Goal: Navigation & Orientation: Find specific page/section

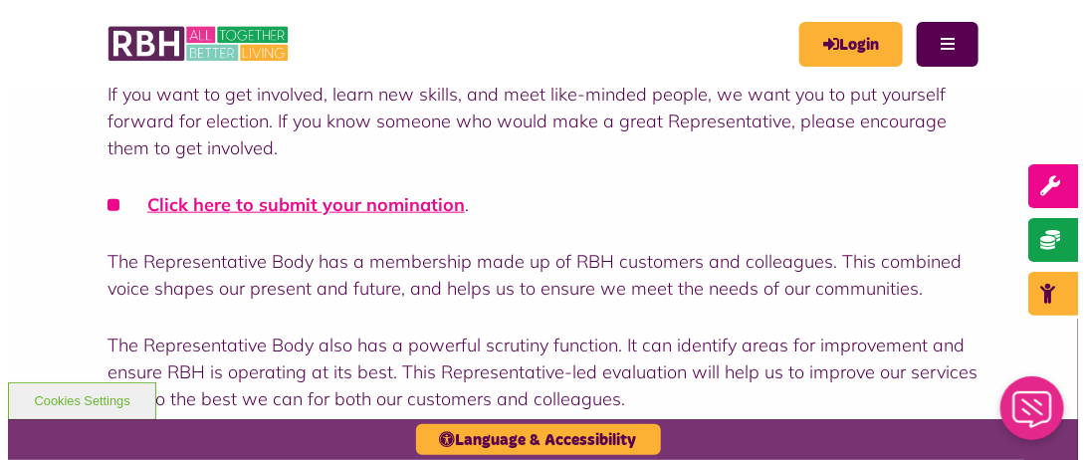
scroll to position [692, 0]
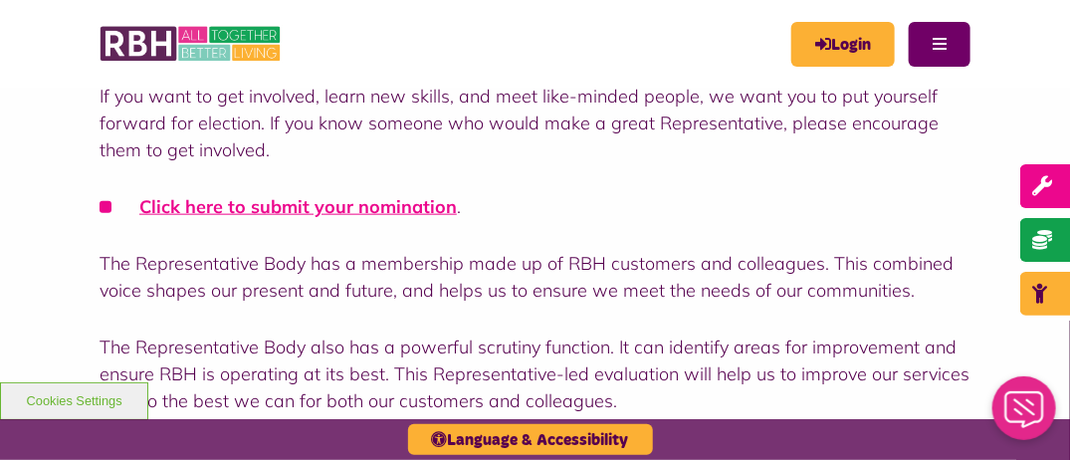
click at [949, 52] on button "Menu" at bounding box center [940, 44] width 62 height 45
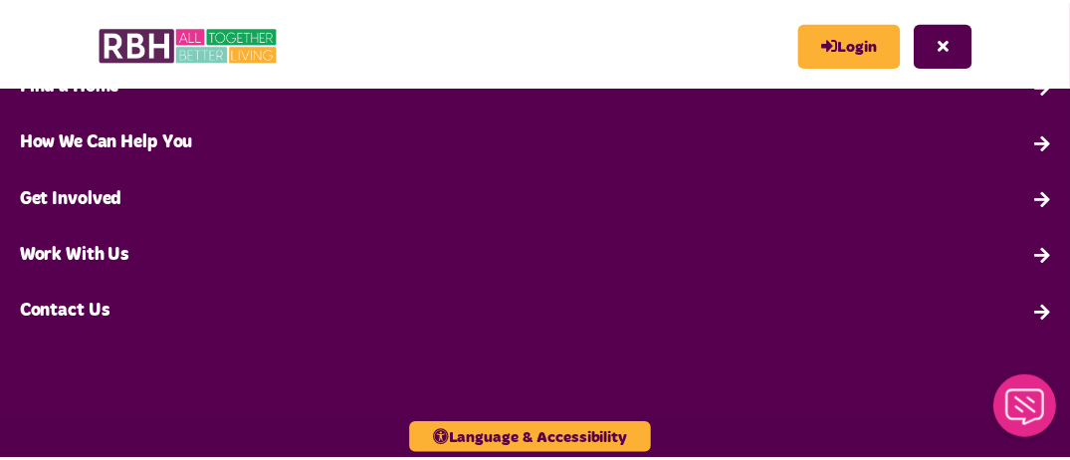
scroll to position [0, 0]
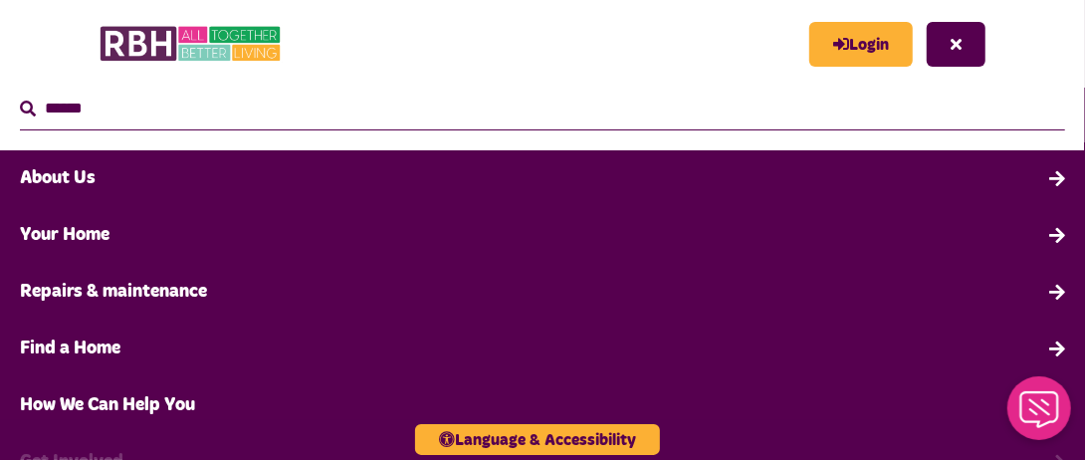
click at [930, 48] on button "Close" at bounding box center [956, 44] width 59 height 45
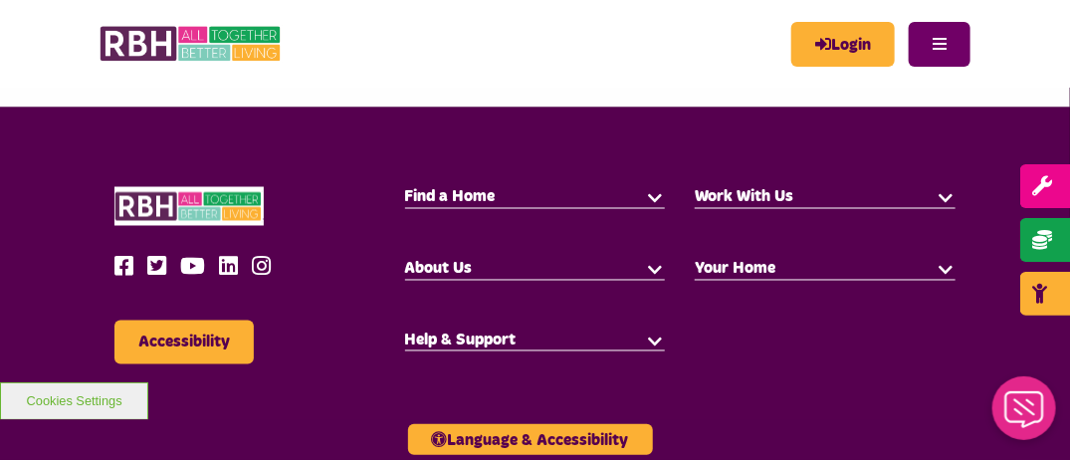
scroll to position [1040, 0]
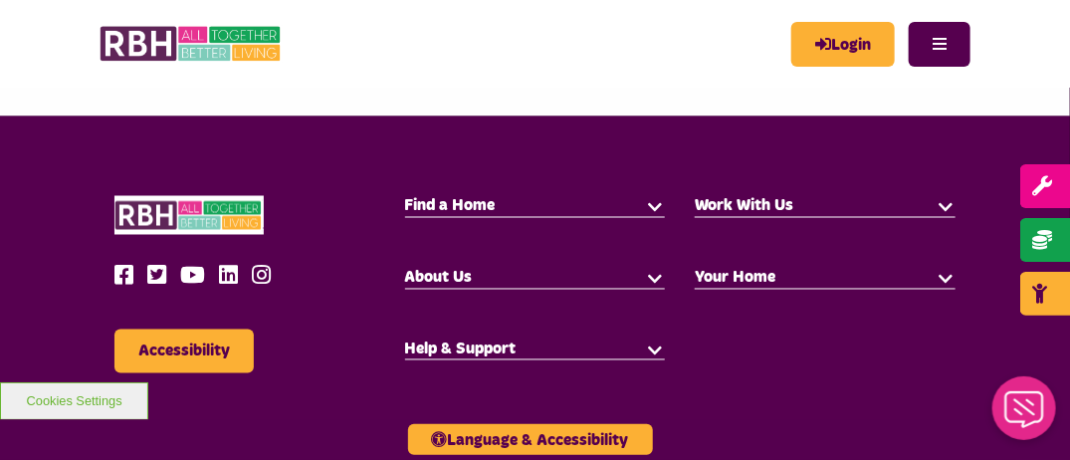
click at [877, 276] on h5 "Your Home" at bounding box center [825, 279] width 261 height 22
click at [942, 276] on button "button" at bounding box center [946, 278] width 20 height 20
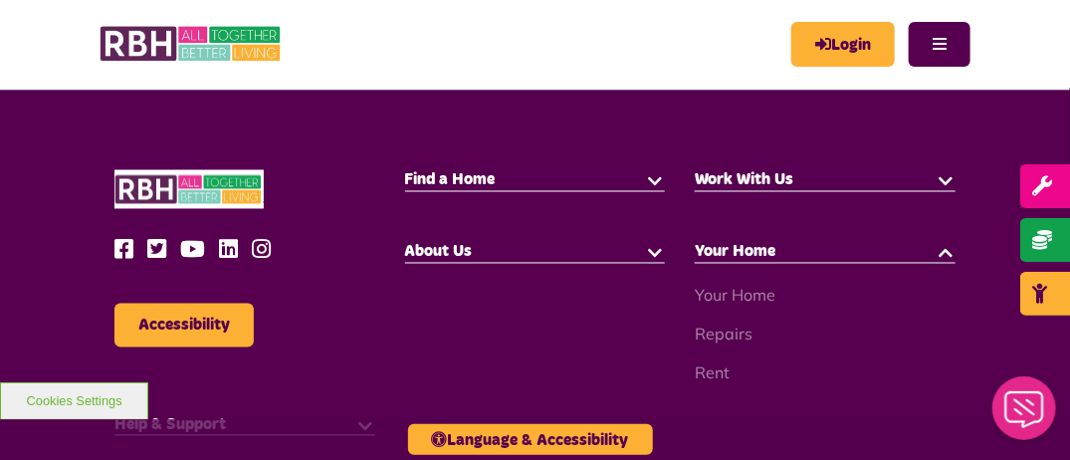
scroll to position [1060, 0]
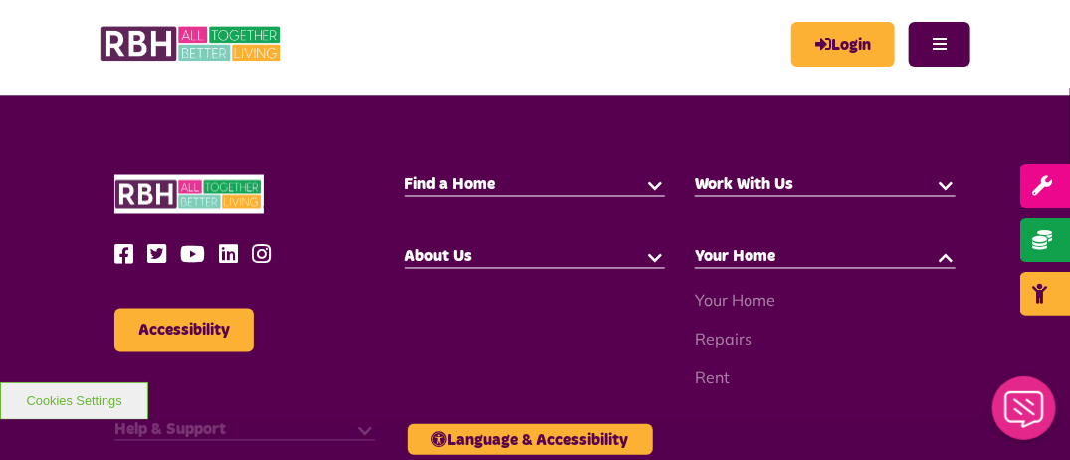
click at [648, 256] on button "button" at bounding box center [655, 257] width 20 height 20
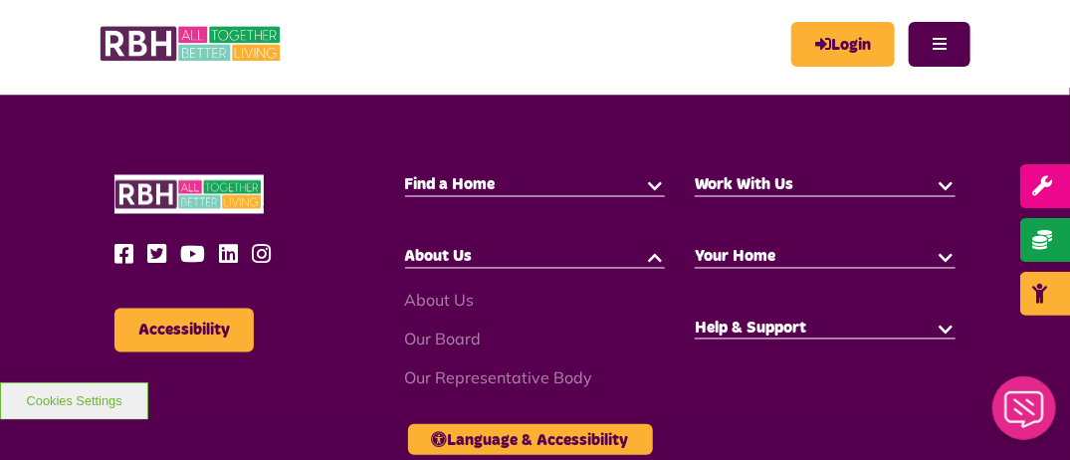
click at [651, 183] on button "button" at bounding box center [655, 185] width 20 height 20
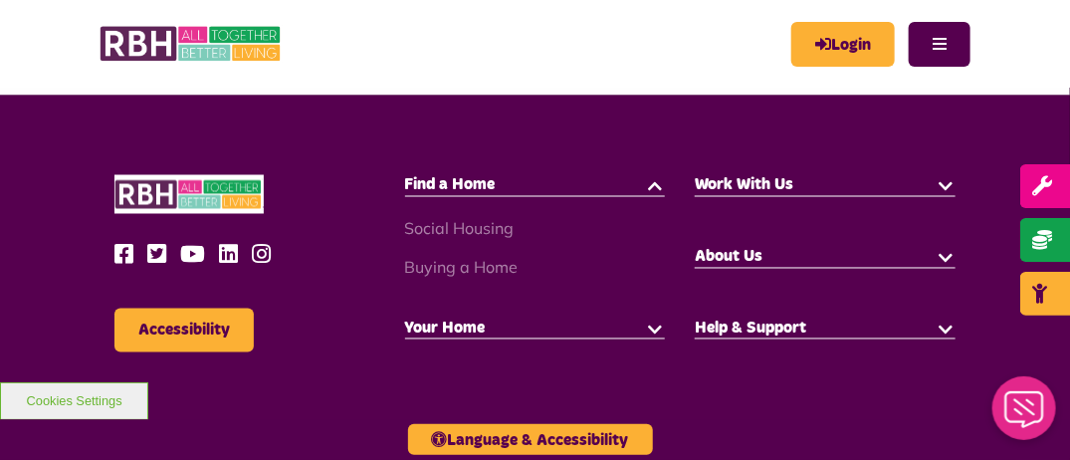
click at [947, 189] on button "button" at bounding box center [946, 185] width 20 height 20
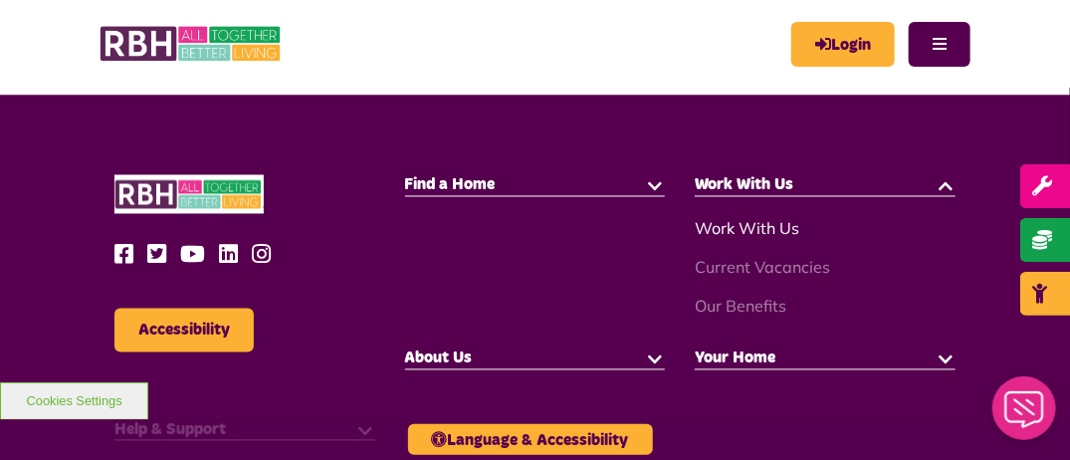
click at [751, 224] on link "Work With Us" at bounding box center [747, 229] width 105 height 20
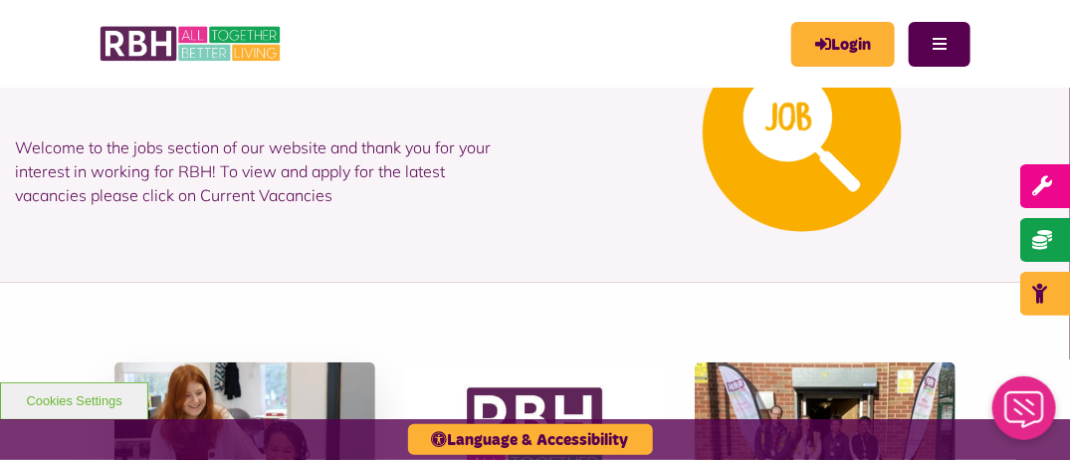
scroll to position [119, 0]
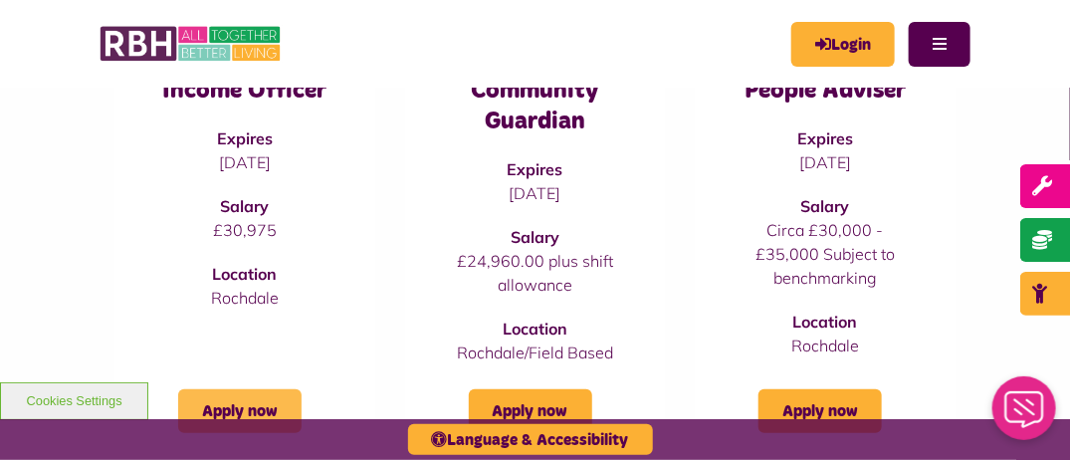
scroll to position [334, 0]
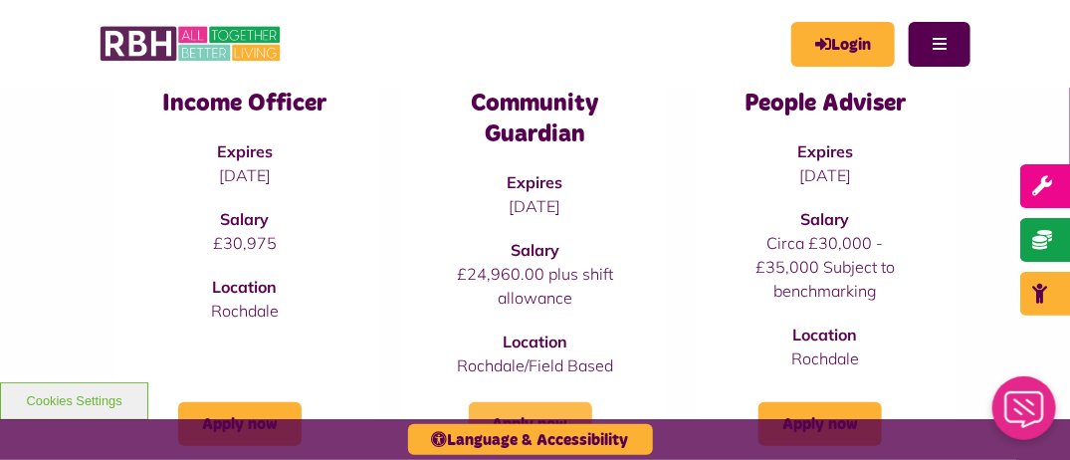
drag, startPoint x: 552, startPoint y: 105, endPoint x: 512, endPoint y: 407, distance: 305.3
